Goal: Find specific fact: Find contact information

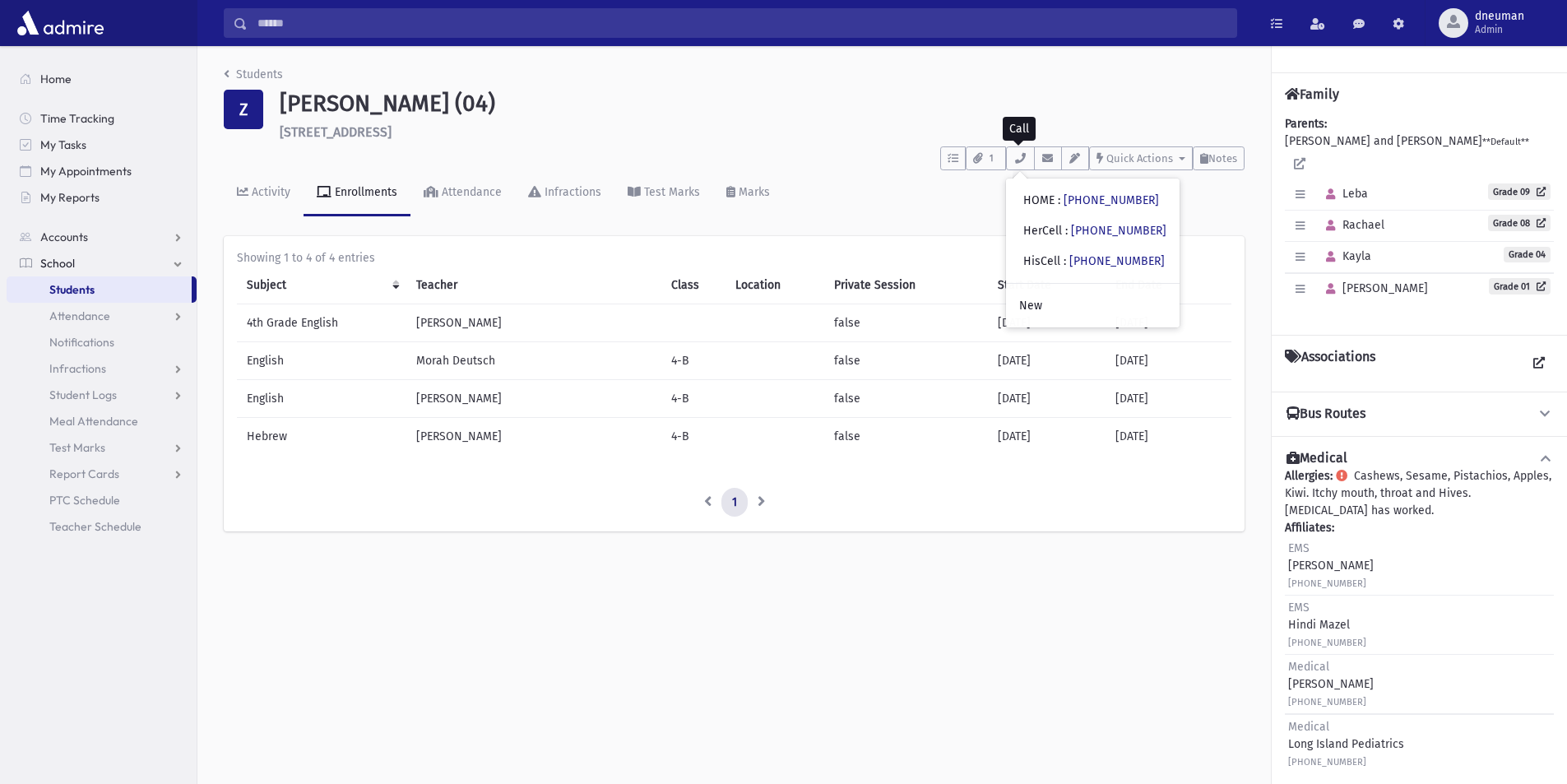
click at [270, 15] on input "Search" at bounding box center [742, 23] width 989 height 30
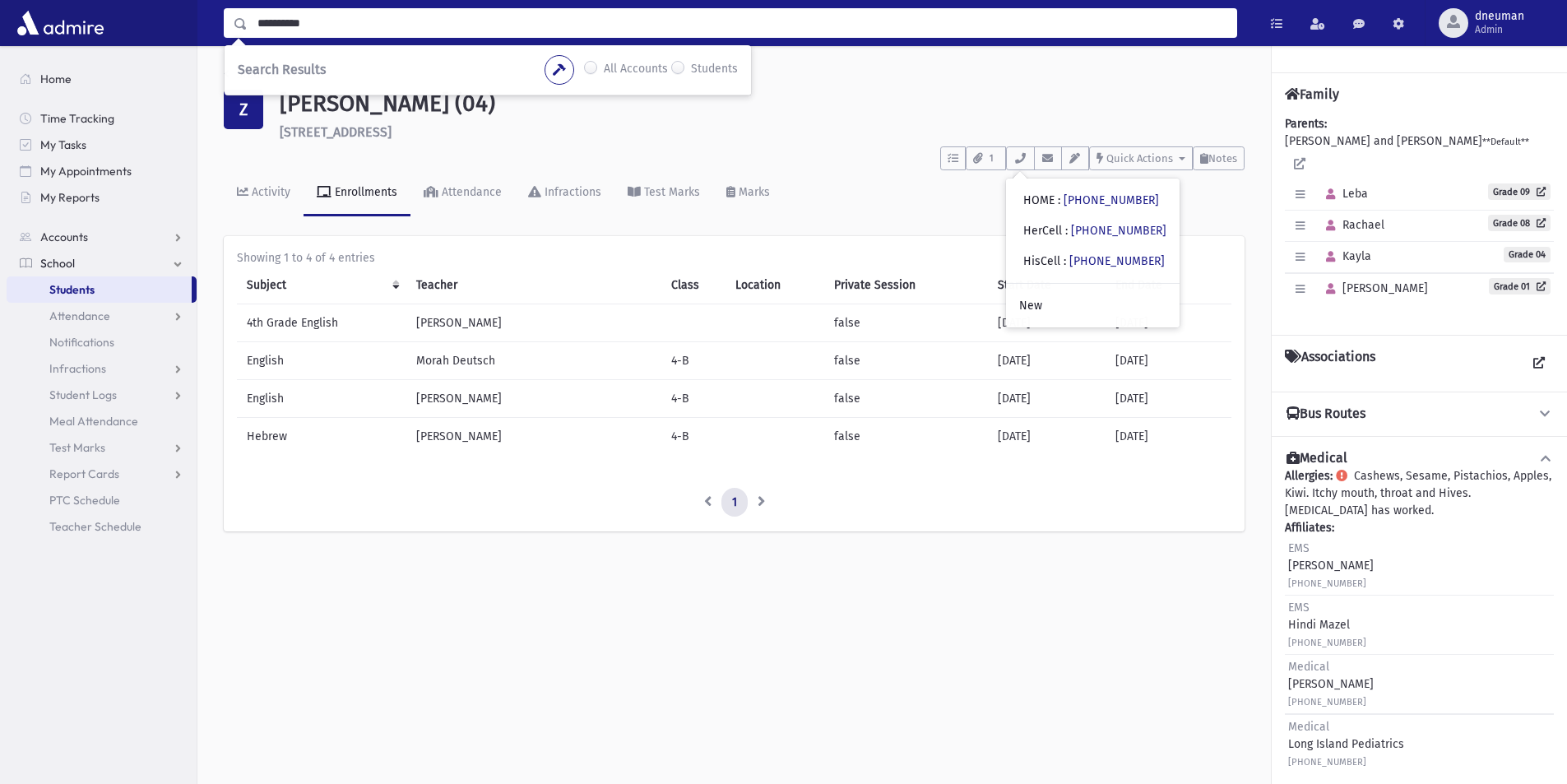
type input "**********"
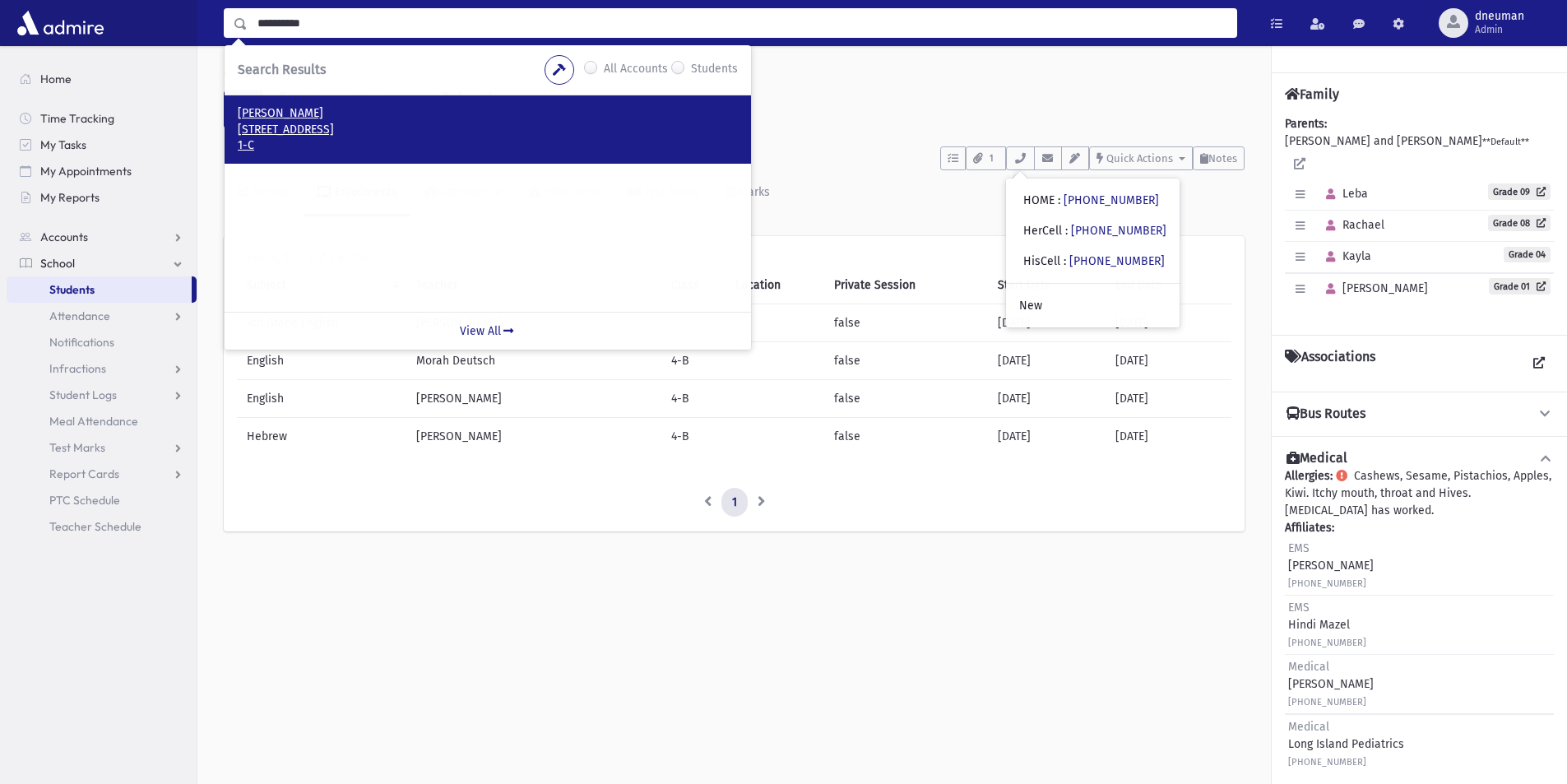
click at [343, 130] on p "[STREET_ADDRESS]" at bounding box center [488, 129] width 501 height 17
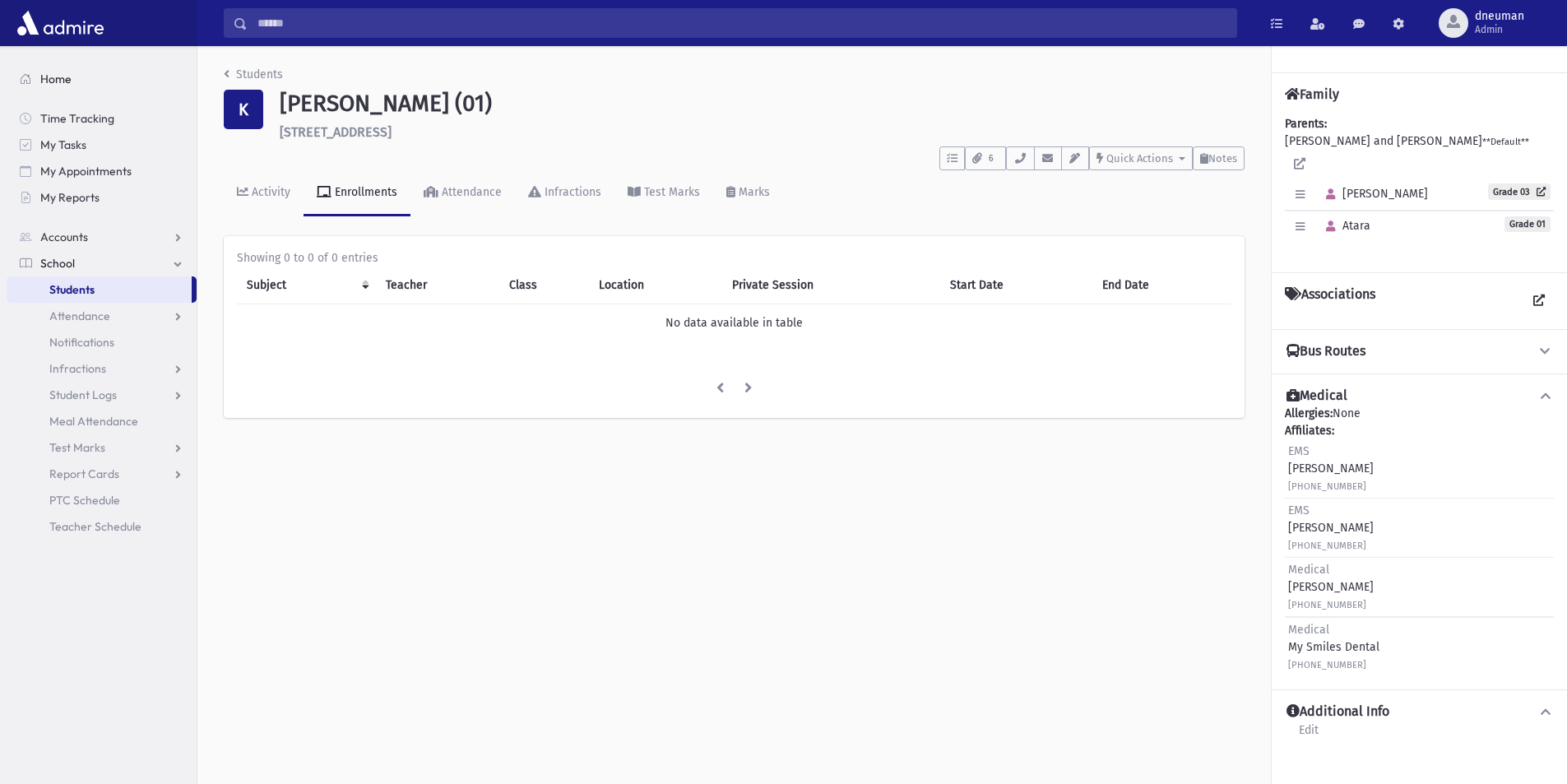
click at [79, 78] on link "Home" at bounding box center [101, 79] width 190 height 26
